Goal: Task Accomplishment & Management: Manage account settings

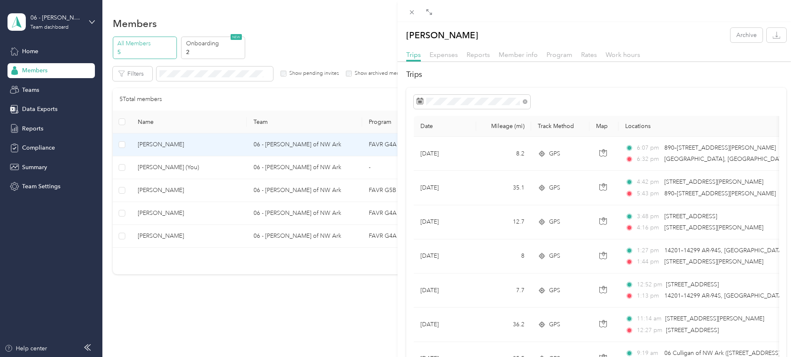
scroll to position [623, 0]
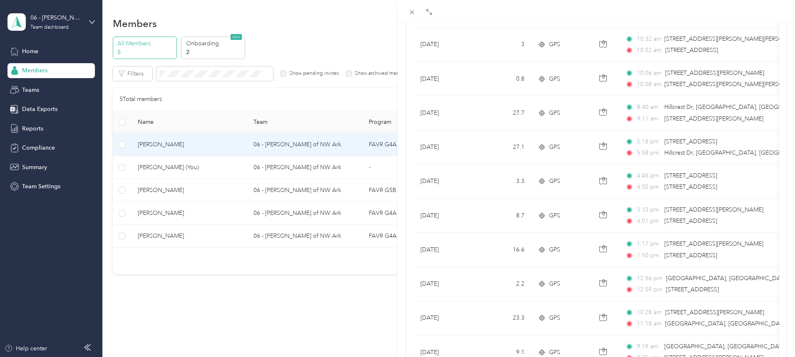
click at [50, 19] on div "[PERSON_NAME] Archive Trips Expenses Reports Member info Program Rates Work hou…" at bounding box center [397, 178] width 795 height 357
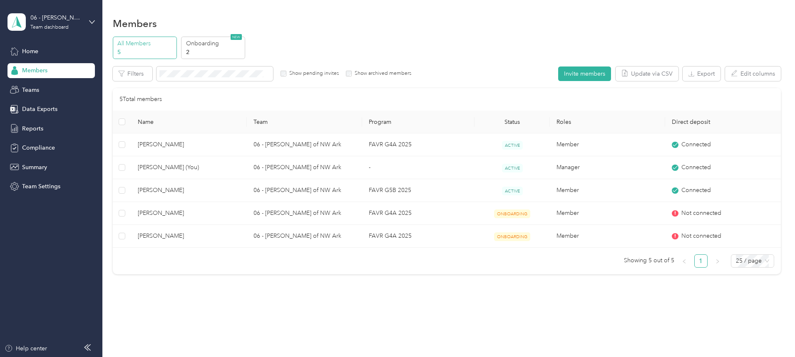
scroll to position [62, 0]
click at [55, 26] on div "Team dashboard" at bounding box center [49, 27] width 38 height 5
click at [41, 68] on div "Team dashboard" at bounding box center [118, 68] width 211 height 15
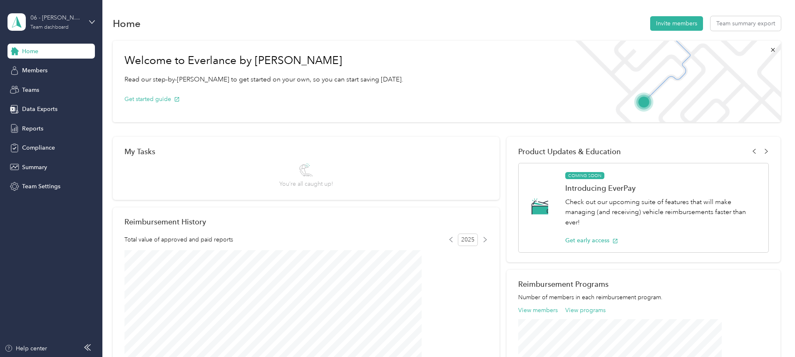
drag, startPoint x: 52, startPoint y: 23, endPoint x: 60, endPoint y: 22, distance: 8.0
click at [52, 23] on div "06 - [PERSON_NAME] of NW Ark Team dashboard" at bounding box center [56, 21] width 52 height 17
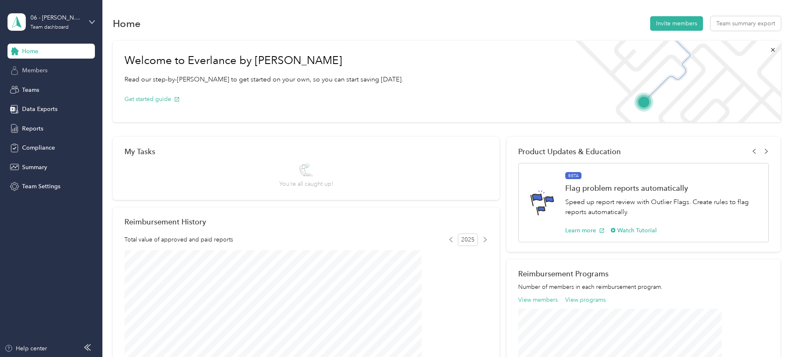
click at [38, 69] on span "Members" at bounding box center [34, 70] width 25 height 9
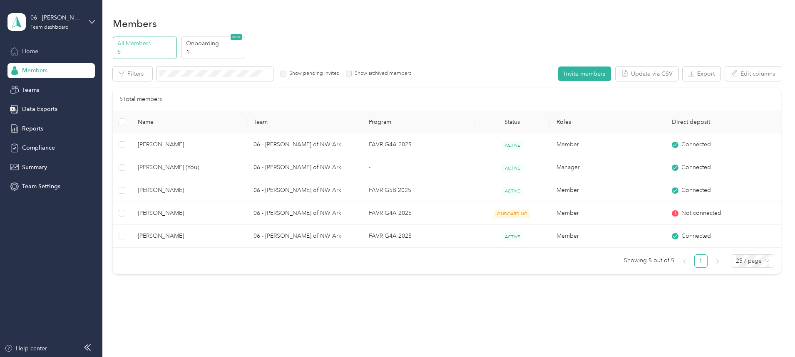
click at [34, 53] on span "Home" at bounding box center [30, 51] width 16 height 9
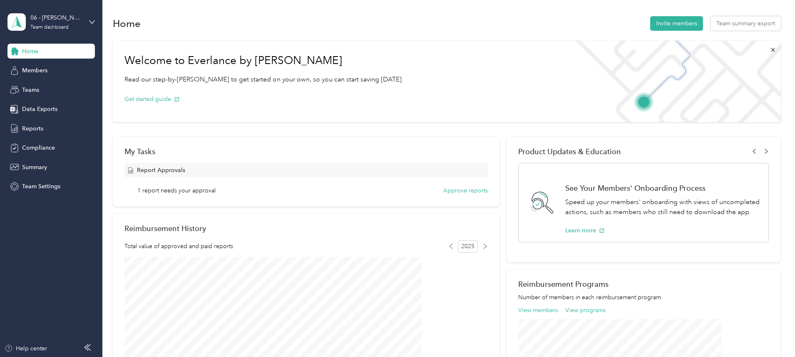
click at [216, 189] on span "1 report needs your approval" at bounding box center [176, 190] width 78 height 9
click at [185, 170] on span "Report Approvals" at bounding box center [161, 170] width 48 height 9
click at [457, 191] on button "Approve reports" at bounding box center [465, 190] width 45 height 9
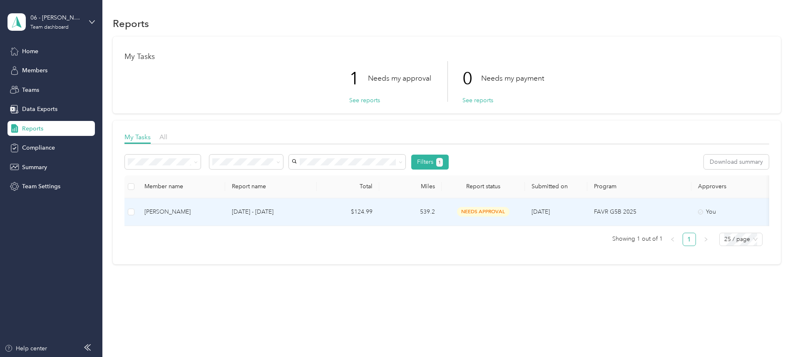
click at [218, 211] on div "[PERSON_NAME]" at bounding box center [181, 212] width 74 height 9
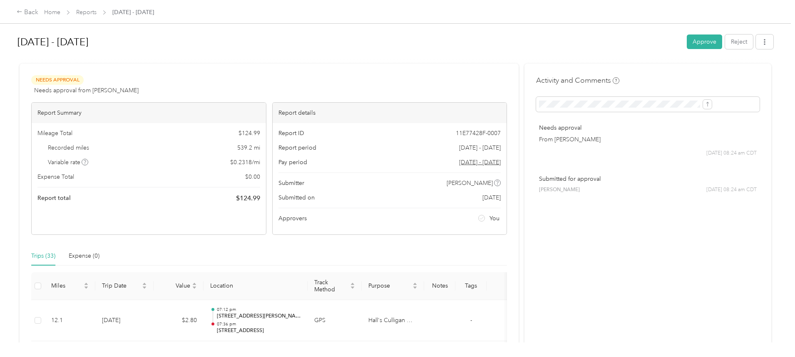
drag, startPoint x: 85, startPoint y: 42, endPoint x: 166, endPoint y: 46, distance: 81.3
click at [166, 46] on h1 "[DATE] - [DATE]" at bounding box center [348, 42] width 663 height 20
click at [320, 45] on h1 "[DATE] - [DATE]" at bounding box center [348, 42] width 663 height 20
click at [57, 48] on div "Back Home Reports [DATE] - [DATE] [DATE] - [DATE] Approve Reject Needs Approval…" at bounding box center [395, 178] width 791 height 357
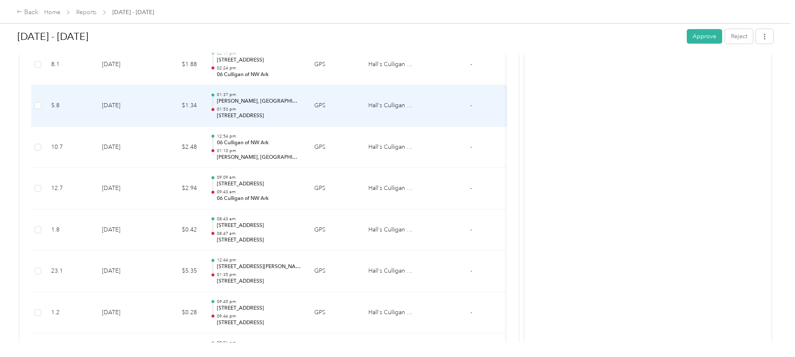
scroll to position [352, 0]
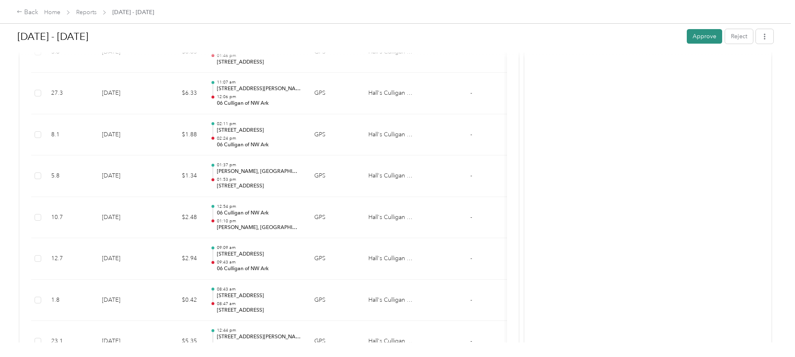
click at [687, 36] on button "Approve" at bounding box center [704, 36] width 35 height 15
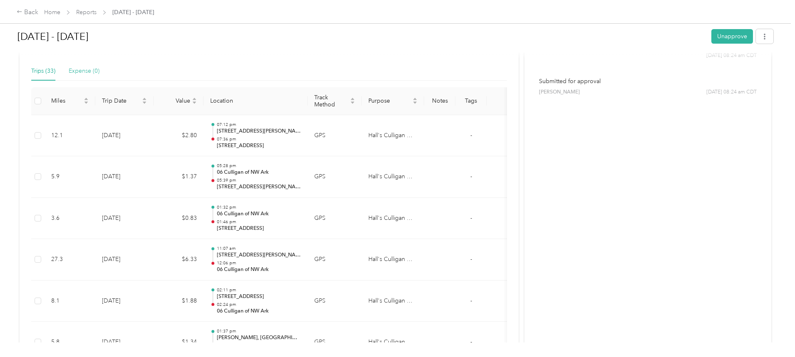
scroll to position [0, 0]
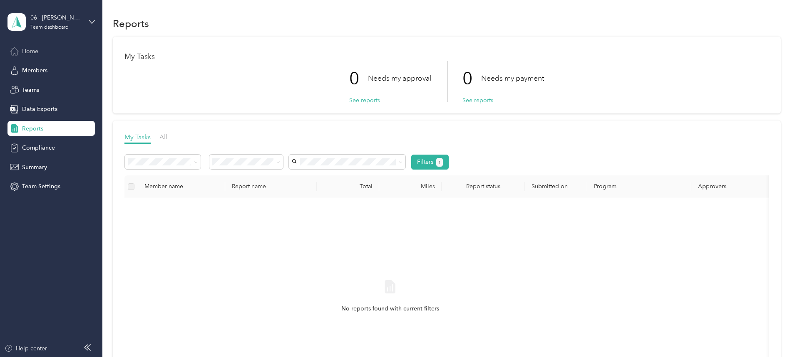
click at [21, 52] on div "Home" at bounding box center [50, 51] width 87 height 15
